Goal: Communication & Community: Answer question/provide support

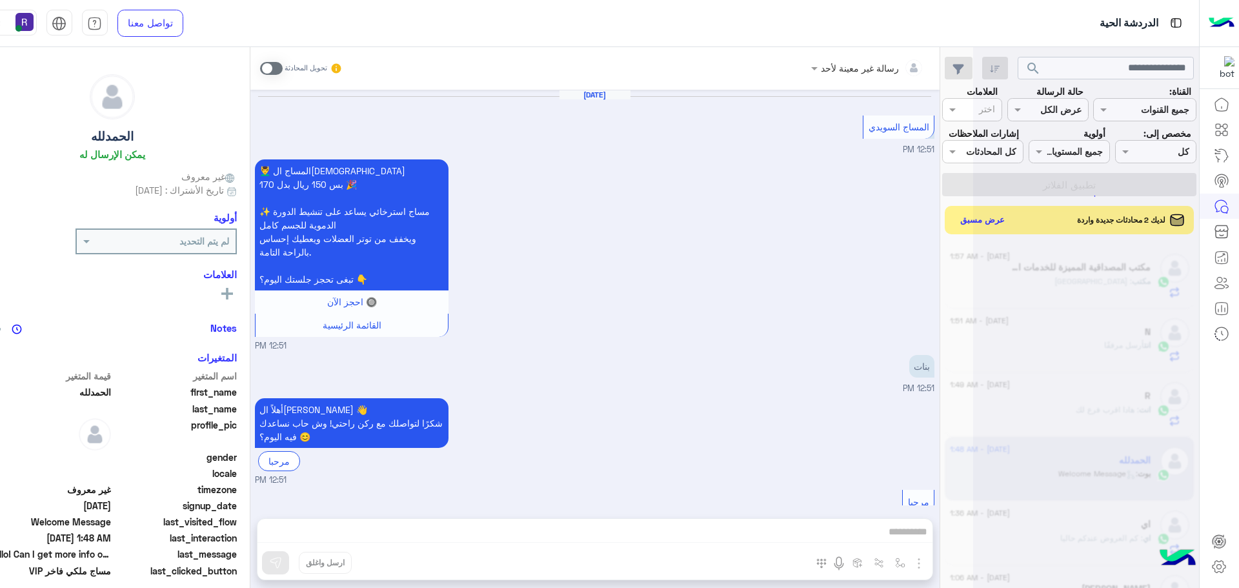
scroll to position [487, 0]
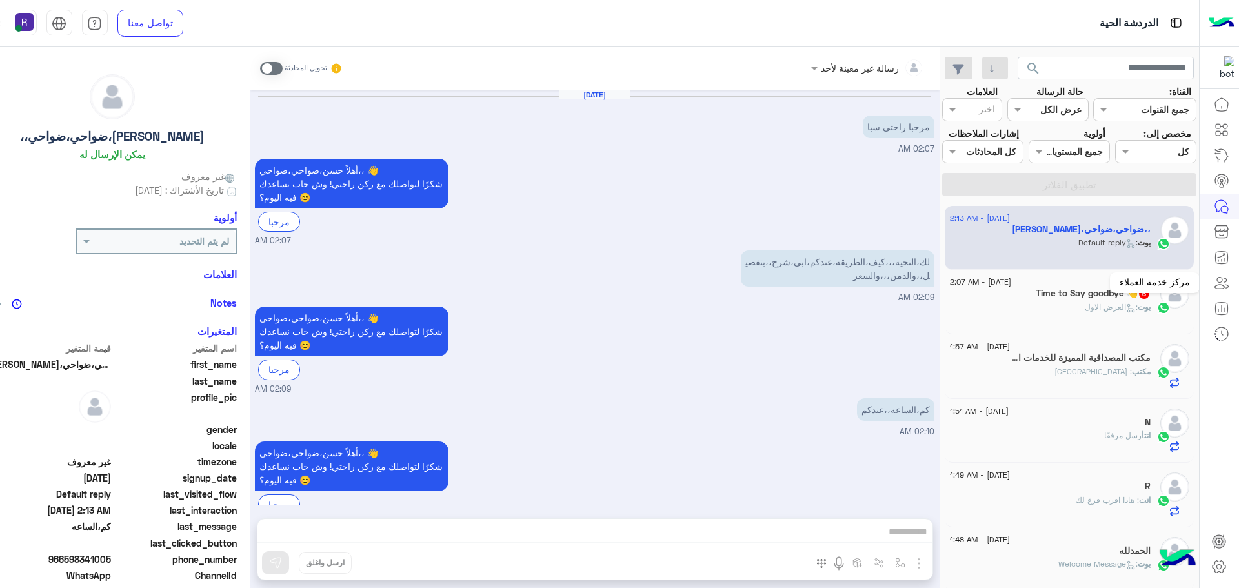
scroll to position [539, 0]
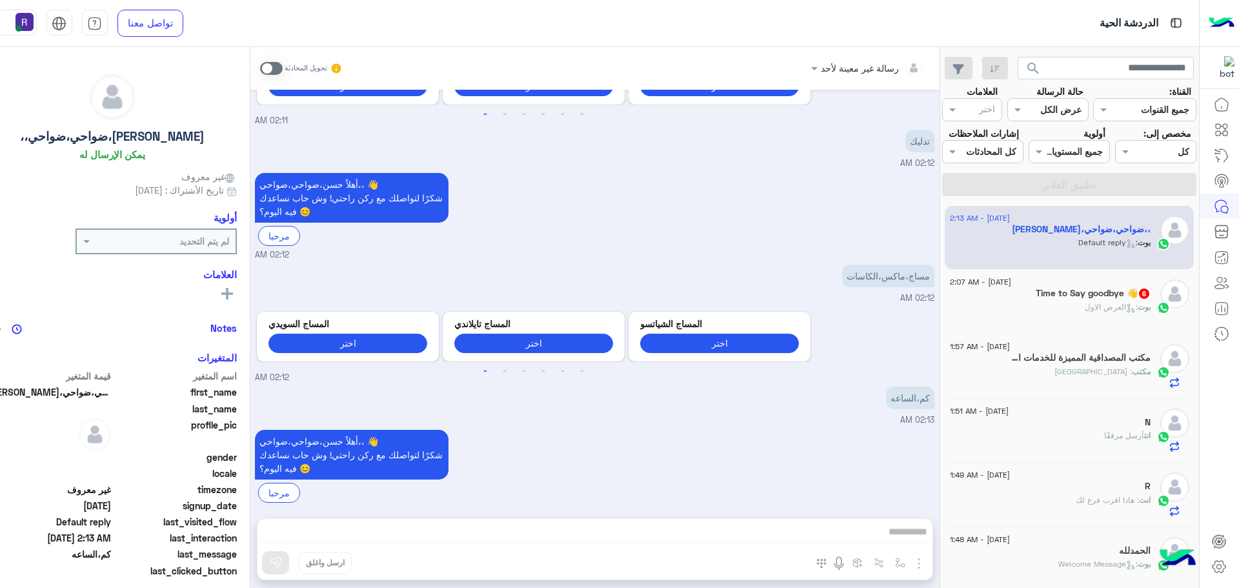
click at [261, 72] on span at bounding box center [271, 68] width 23 height 13
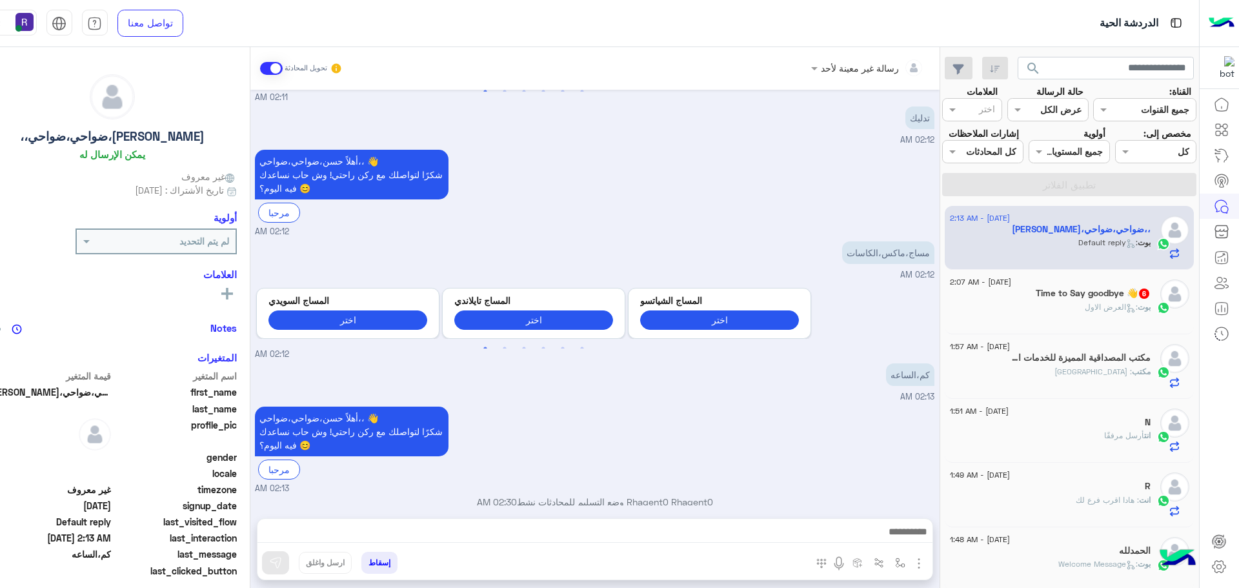
click at [912, 567] on img "button" at bounding box center [919, 563] width 15 height 15
click at [883, 538] on span "الصور" at bounding box center [894, 535] width 24 height 15
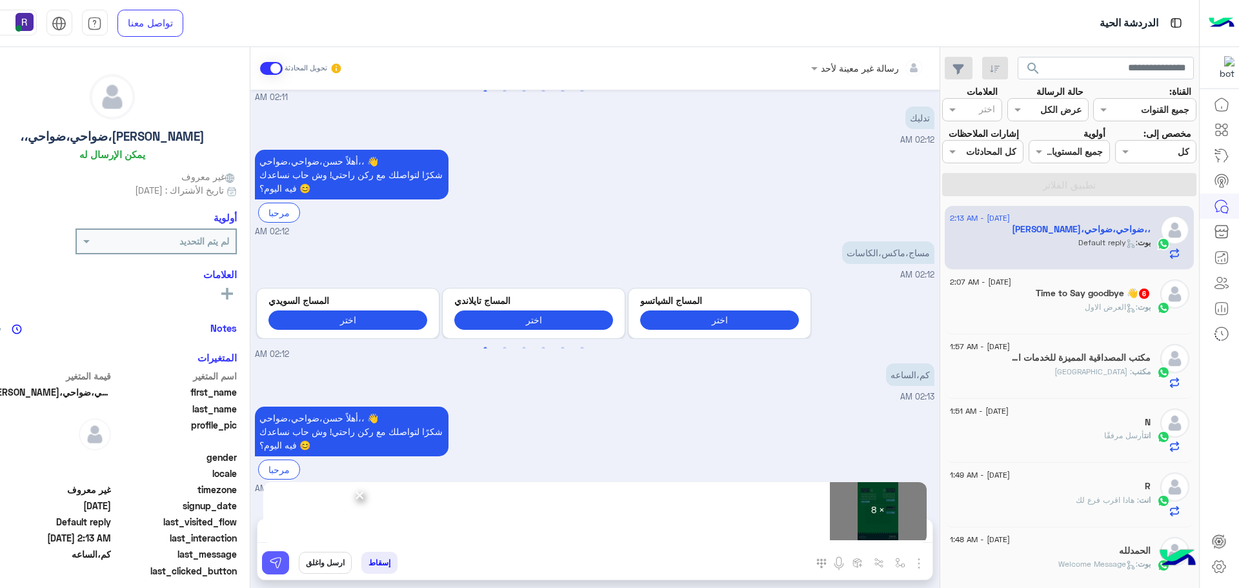
click at [267, 553] on button at bounding box center [275, 562] width 27 height 23
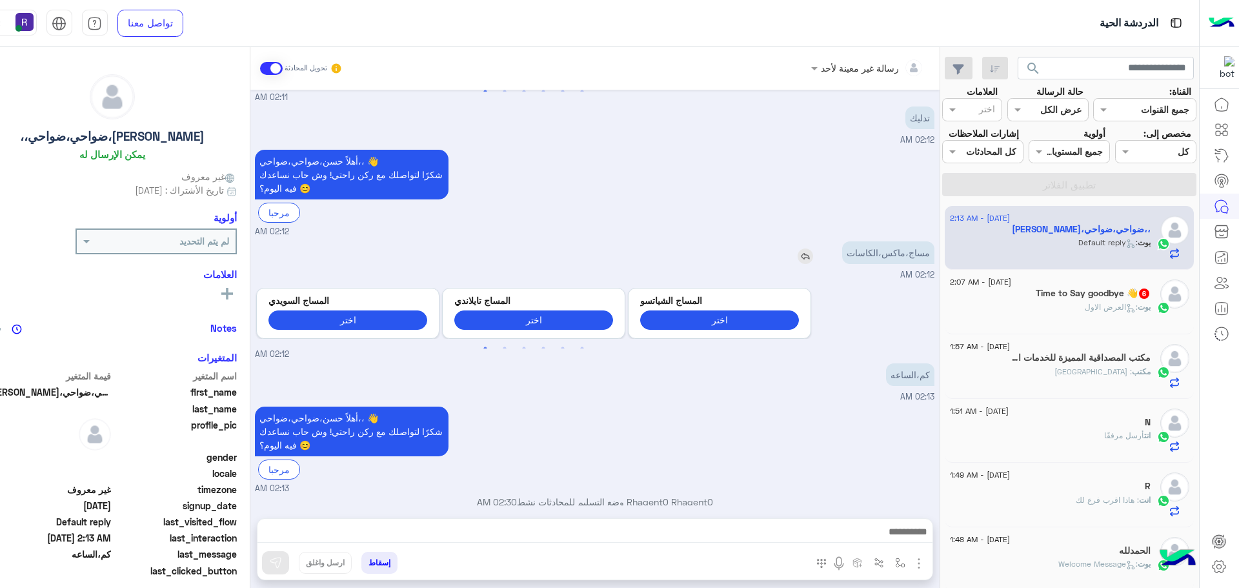
click at [798, 249] on img at bounding box center [805, 256] width 15 height 15
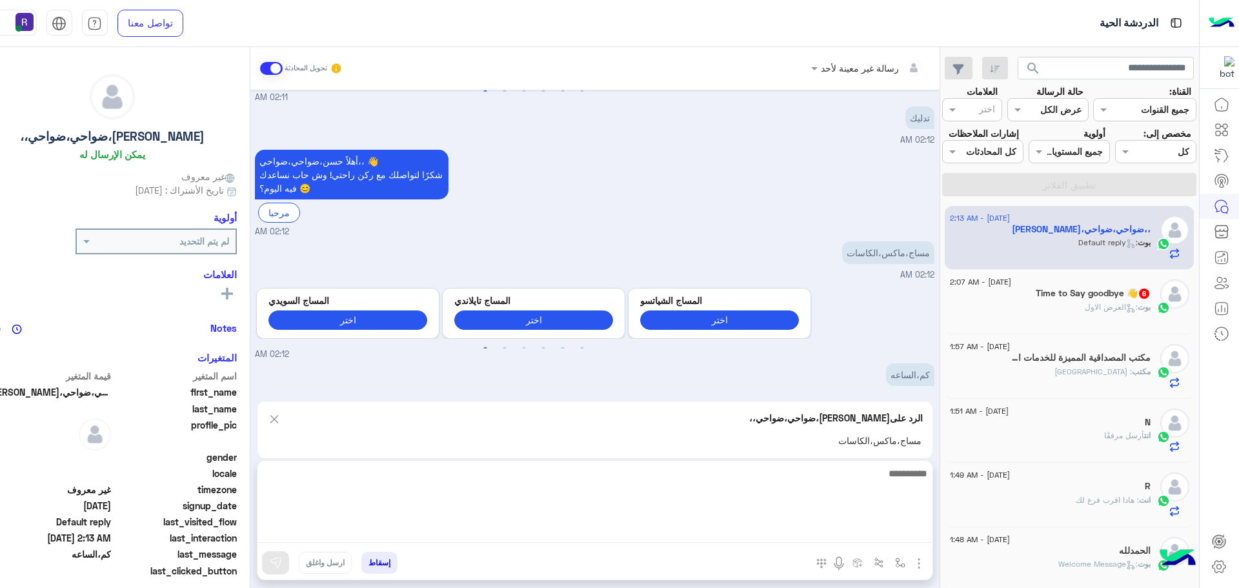
click at [842, 538] on textarea at bounding box center [595, 503] width 675 height 77
type textarea "**********"
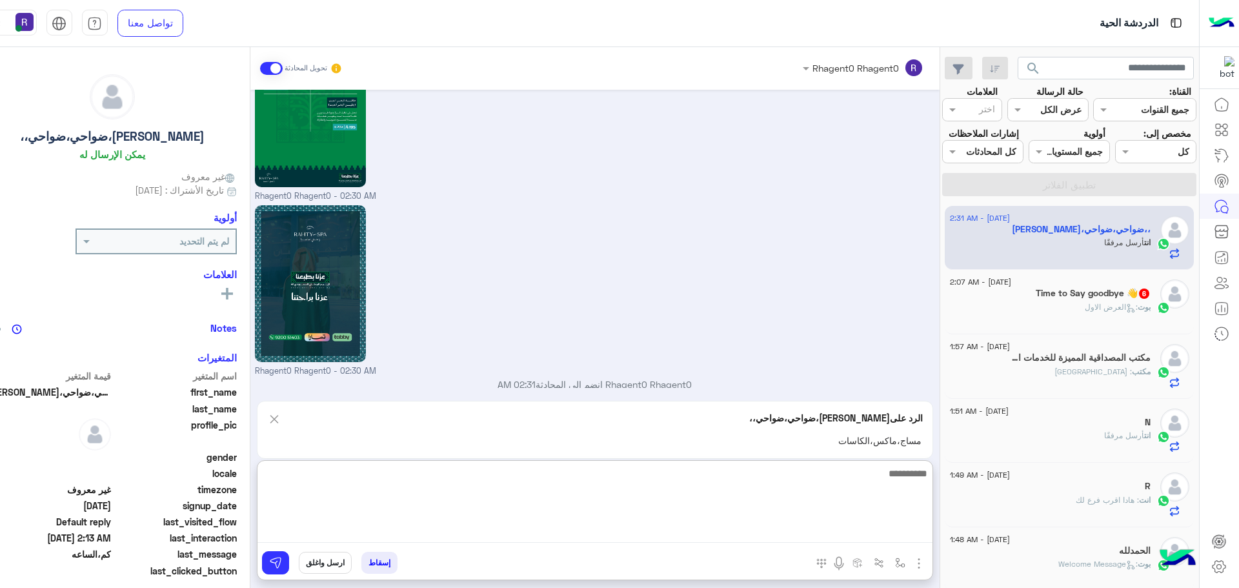
scroll to position [2111, 0]
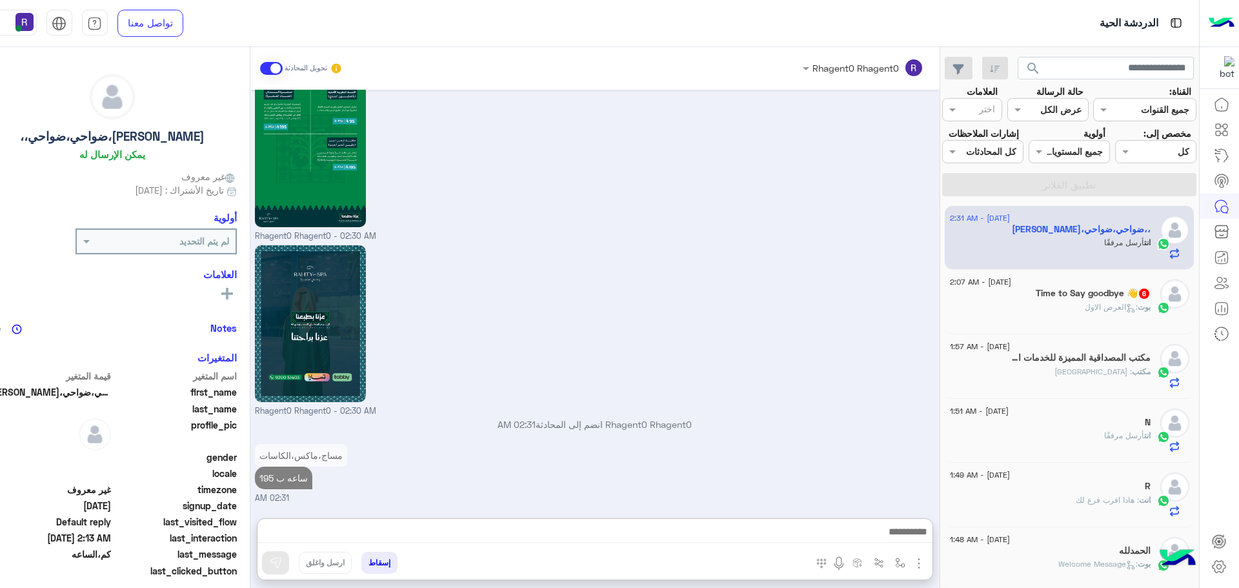
click at [1130, 318] on div "بوت : العرض الاول" at bounding box center [1050, 312] width 201 height 23
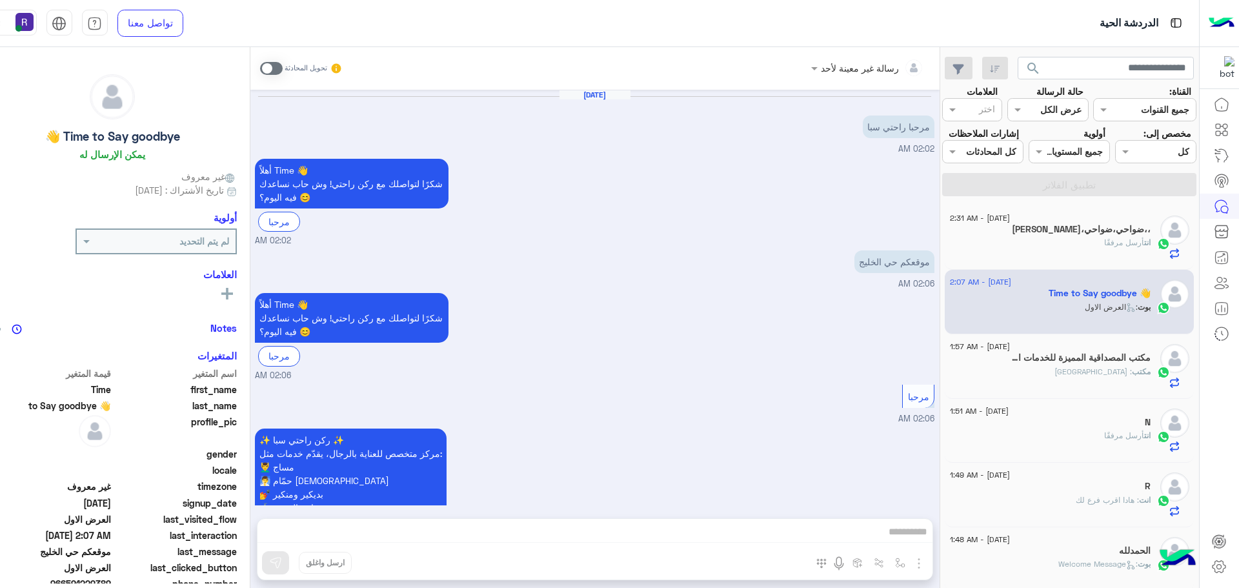
scroll to position [978, 0]
